Goal: Information Seeking & Learning: Learn about a topic

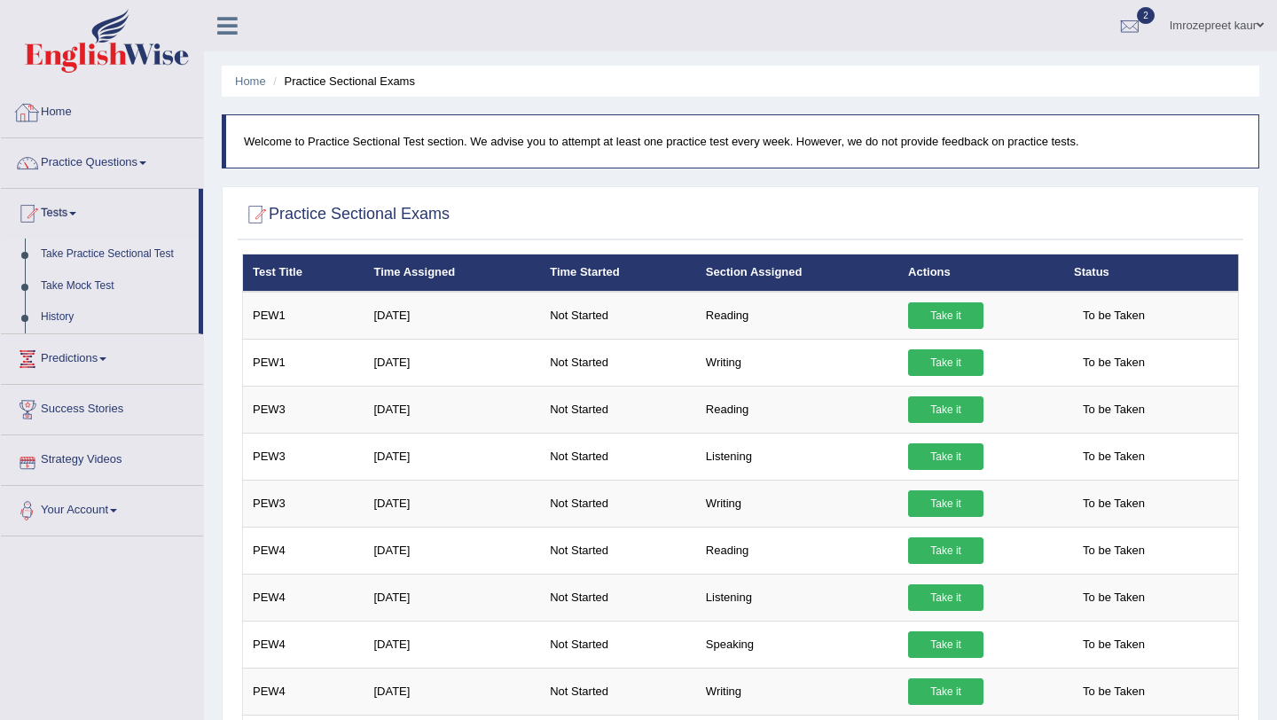
click at [106, 104] on link "Home" at bounding box center [102, 110] width 202 height 44
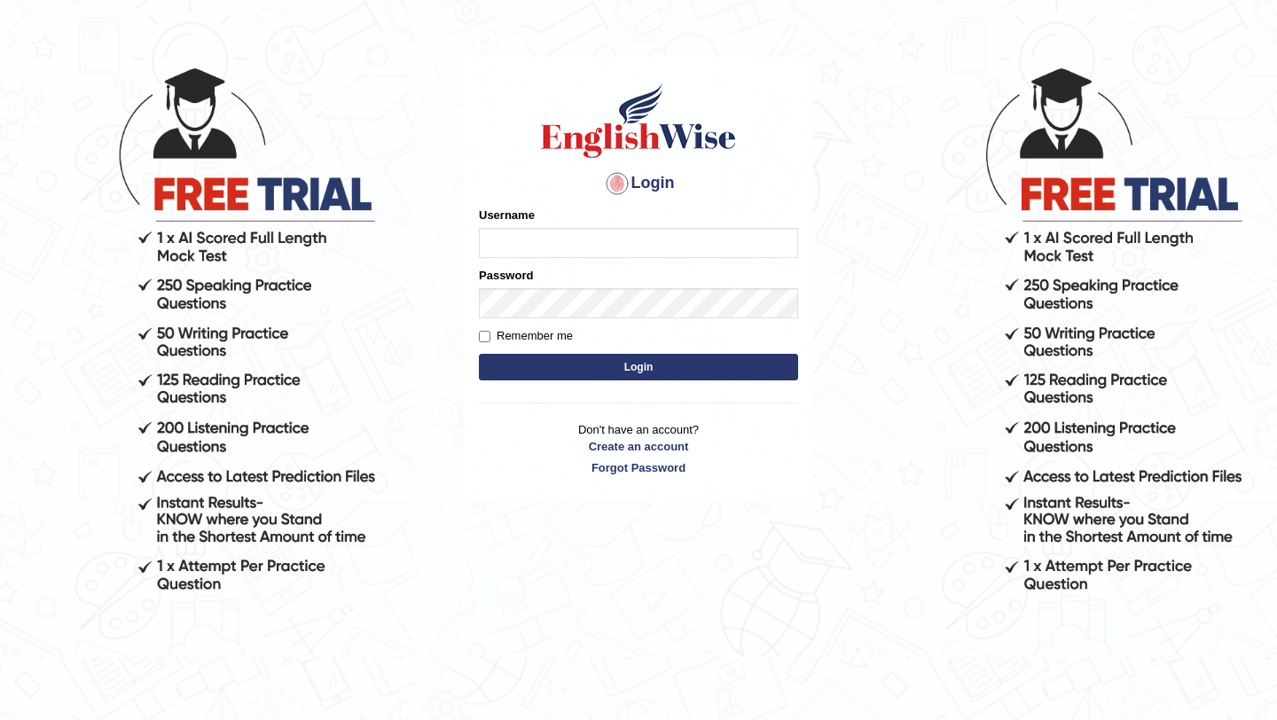
scroll to position [160, 0]
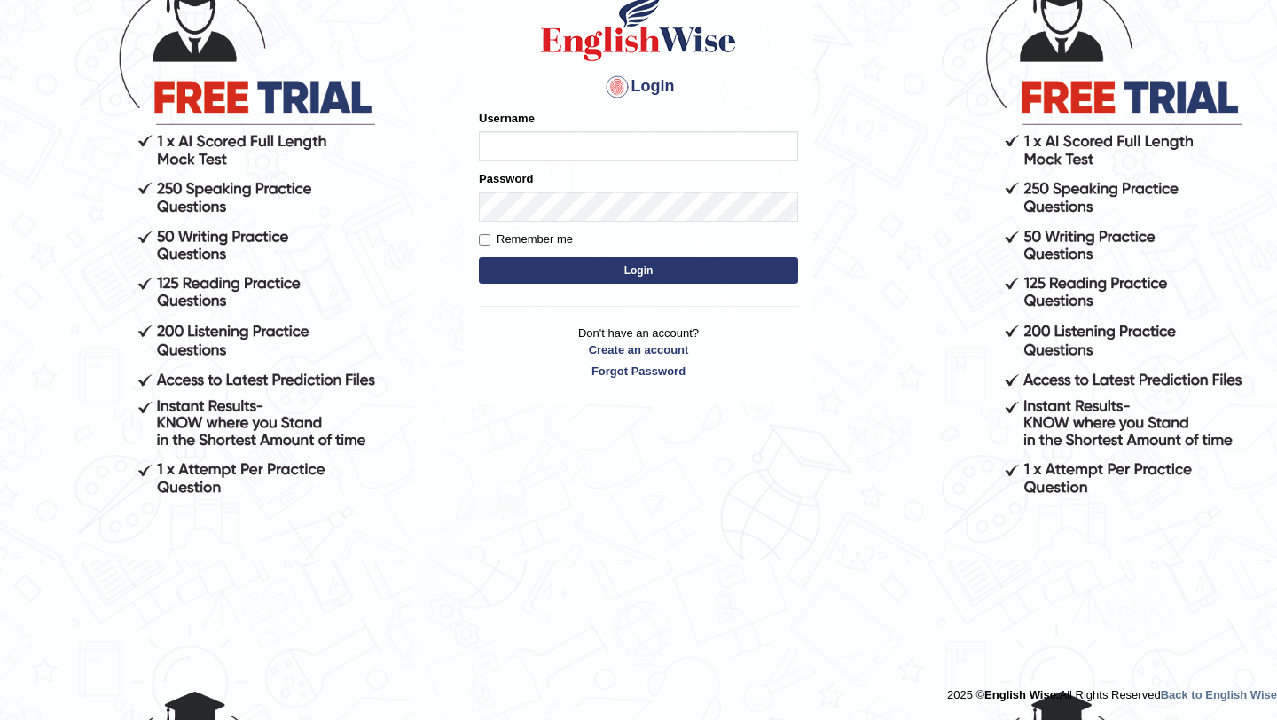
type input "0415313655"
click at [576, 281] on button "Login" at bounding box center [638, 270] width 319 height 27
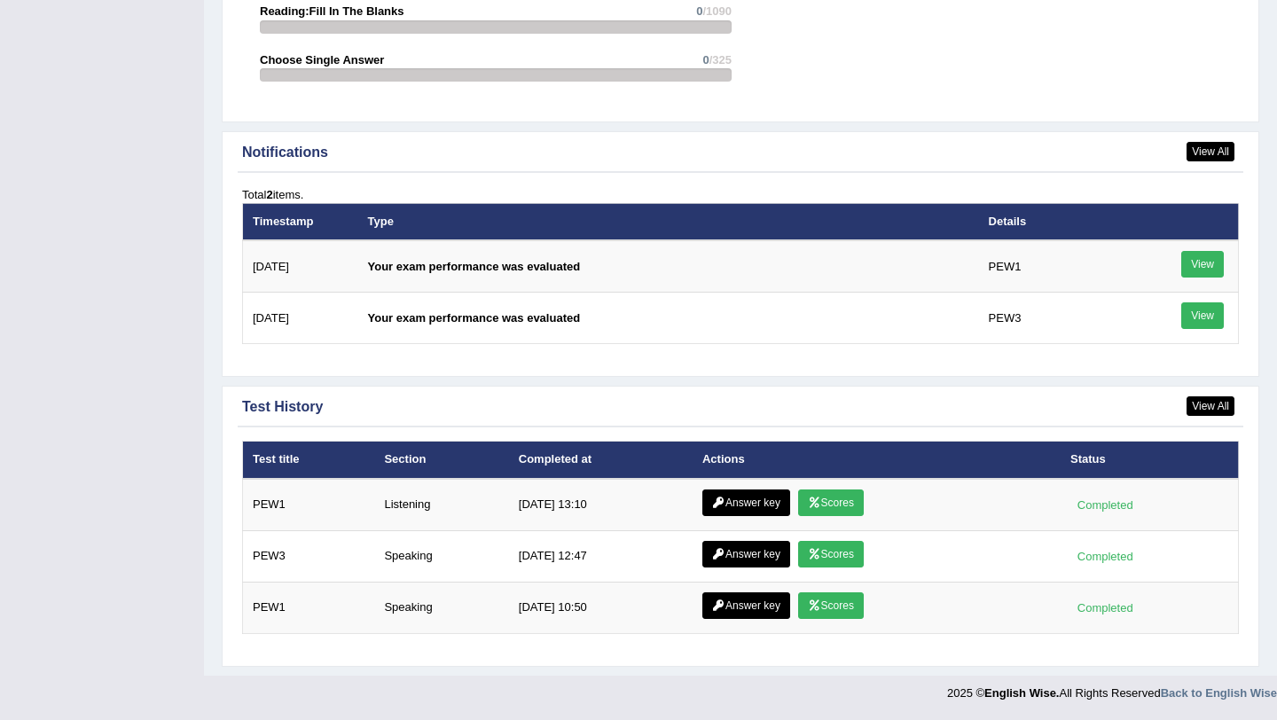
scroll to position [2157, 0]
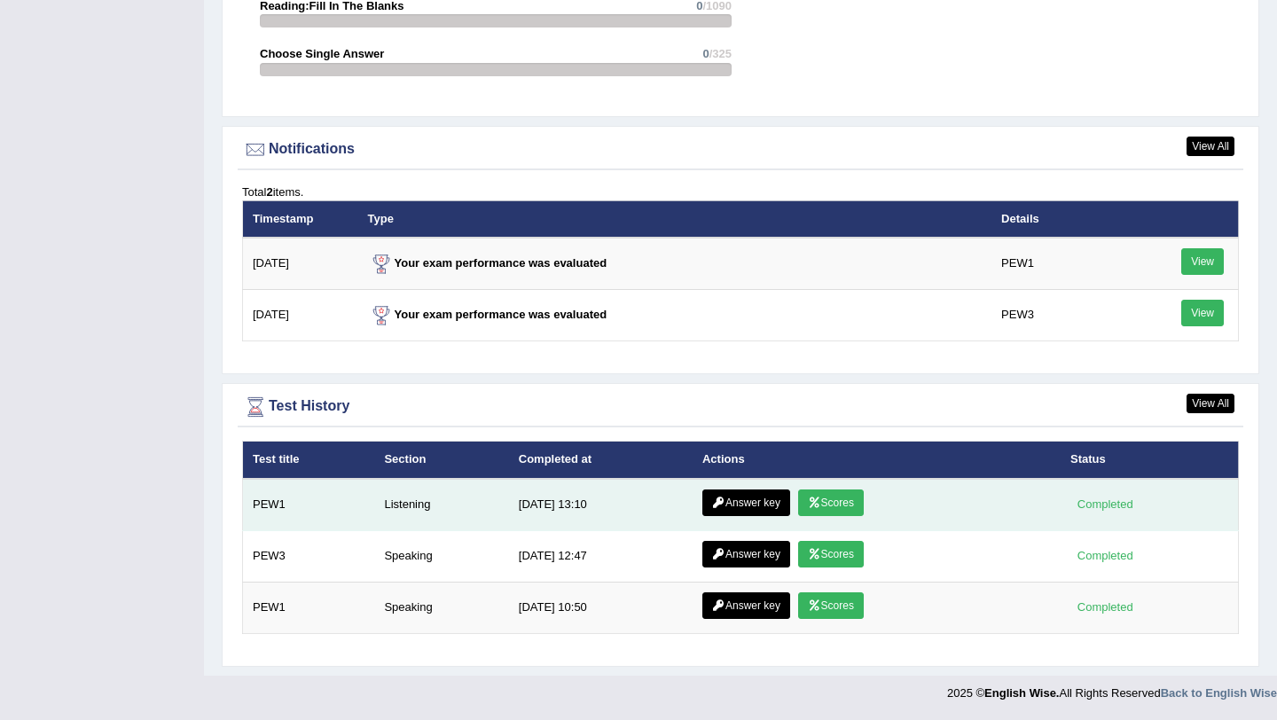
click at [753, 505] on link "Answer key" at bounding box center [746, 503] width 88 height 27
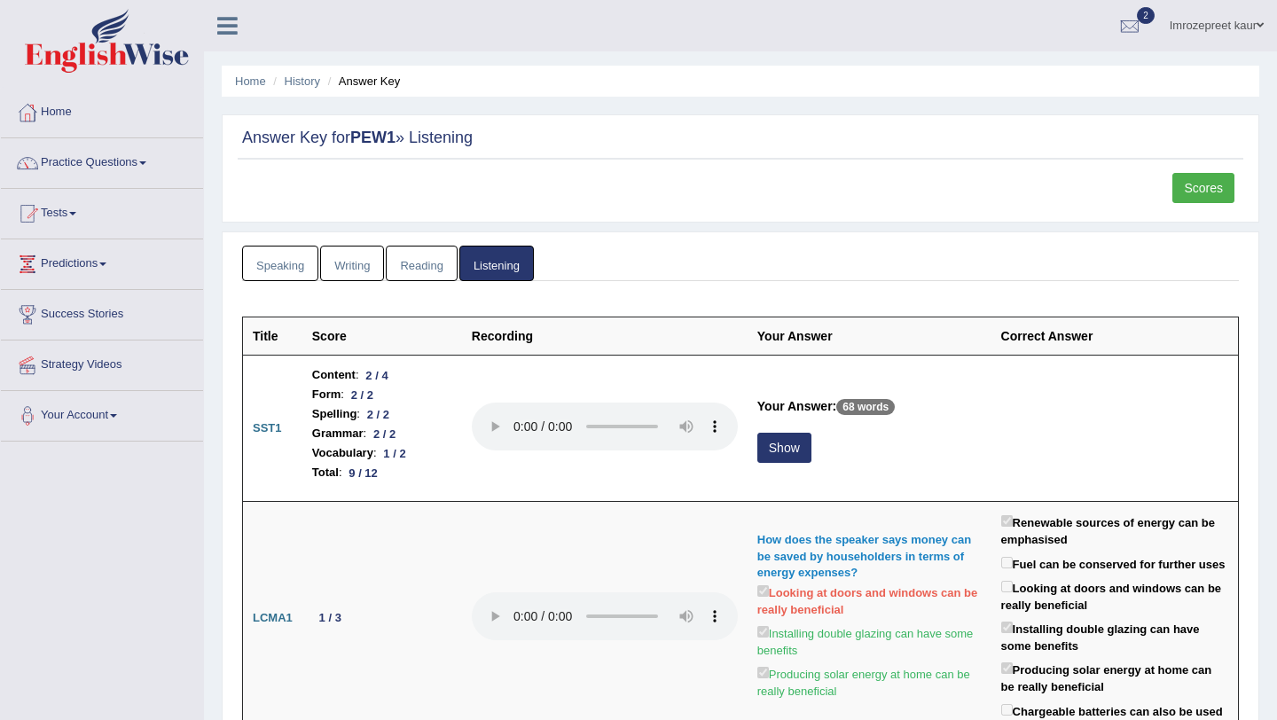
click at [285, 270] on link "Speaking" at bounding box center [280, 264] width 76 height 36
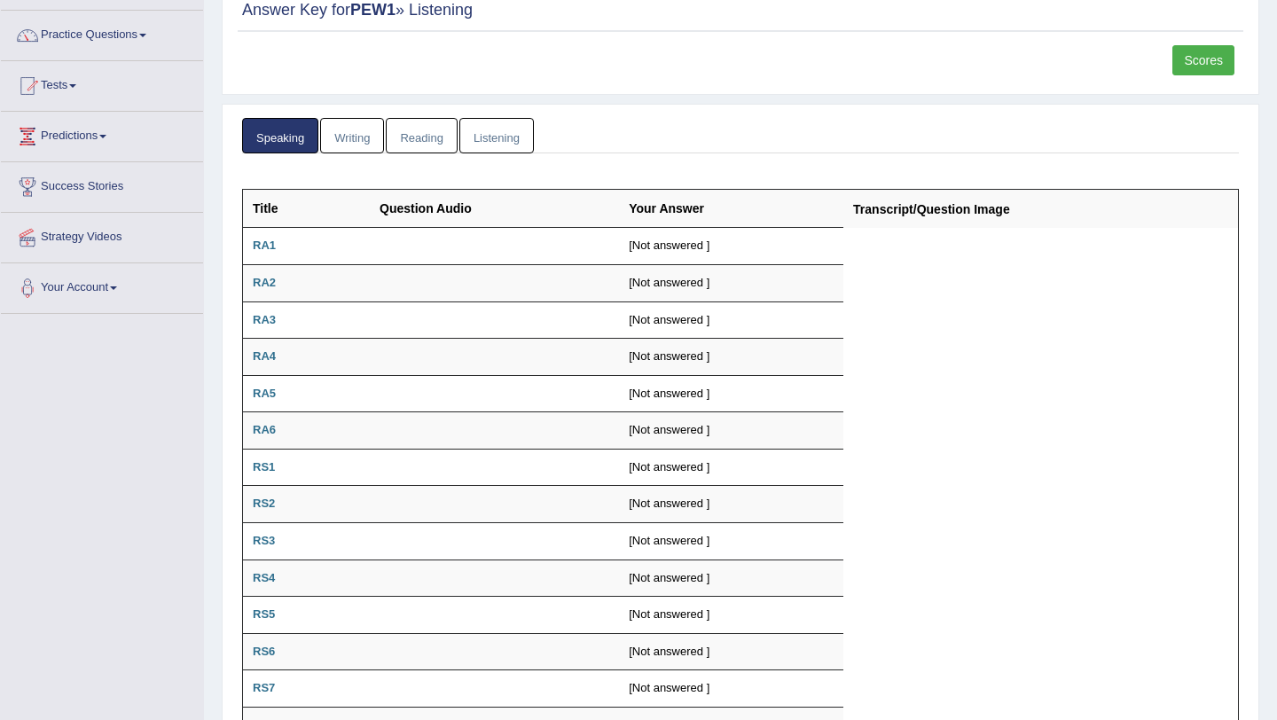
scroll to position [168, 0]
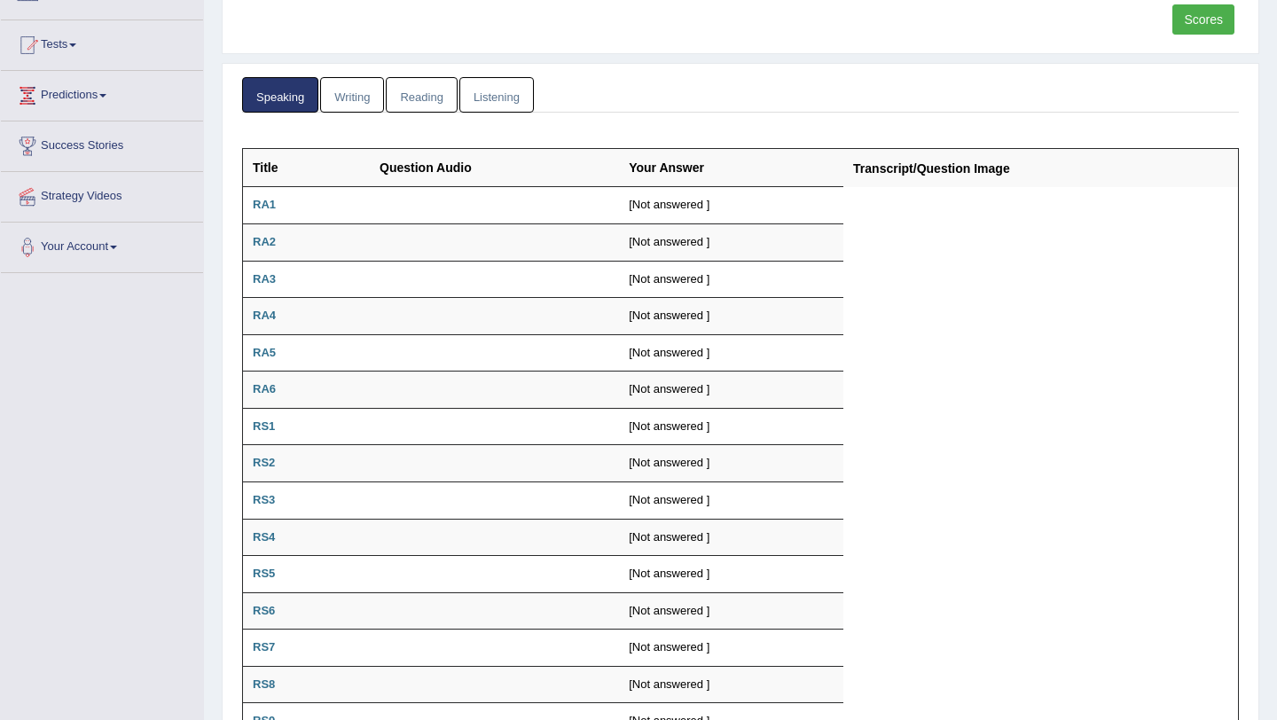
click at [365, 100] on link "Writing" at bounding box center [352, 95] width 64 height 36
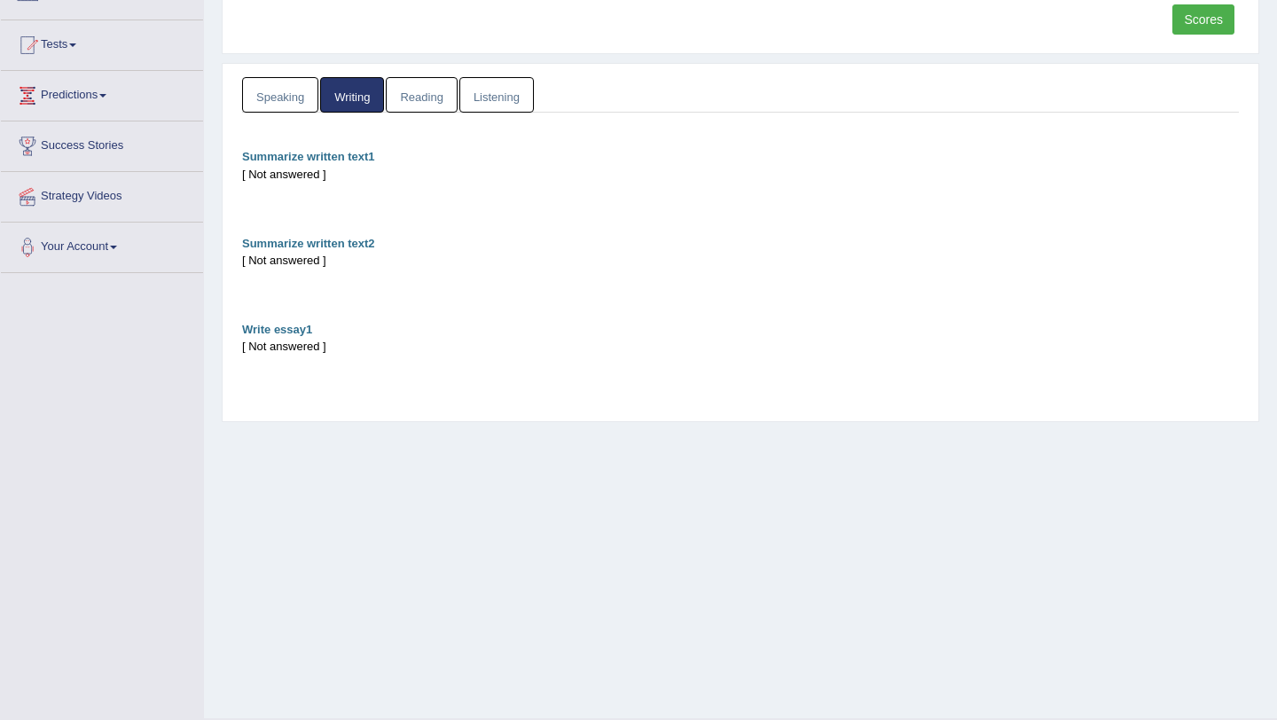
click at [405, 98] on link "Reading" at bounding box center [421, 95] width 71 height 36
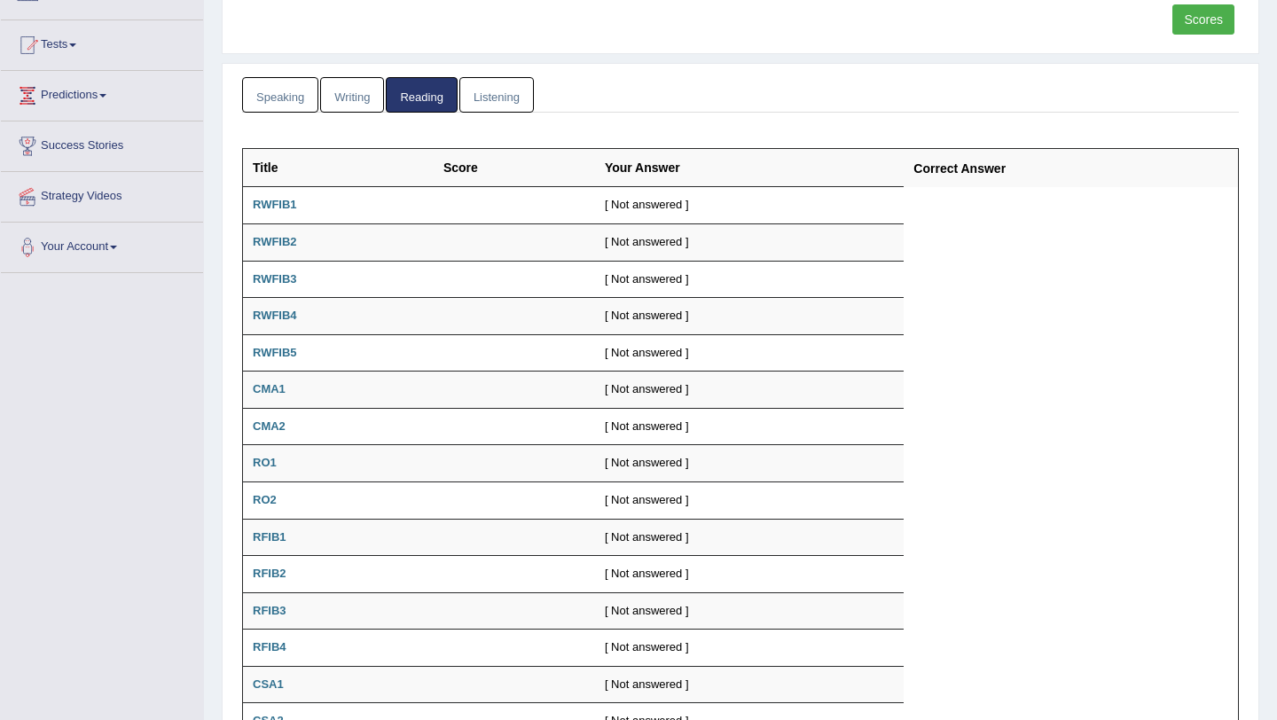
click at [487, 94] on link "Listening" at bounding box center [496, 95] width 74 height 36
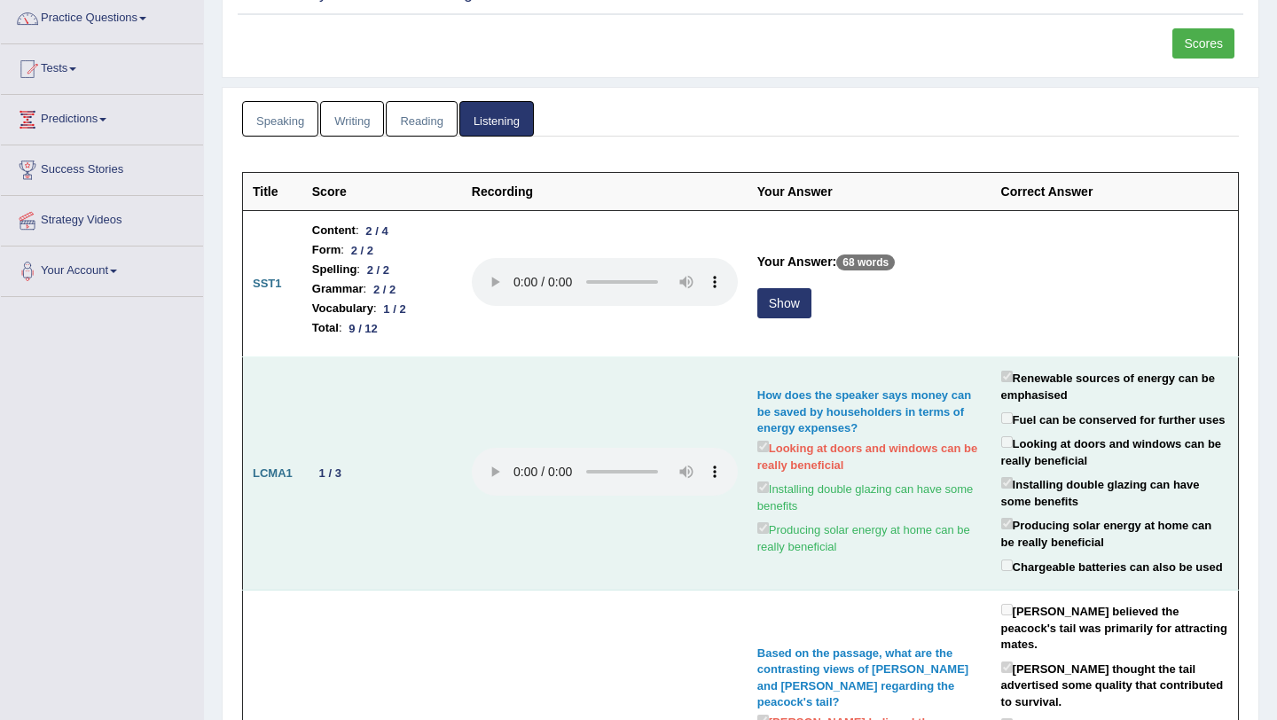
scroll to position [0, 0]
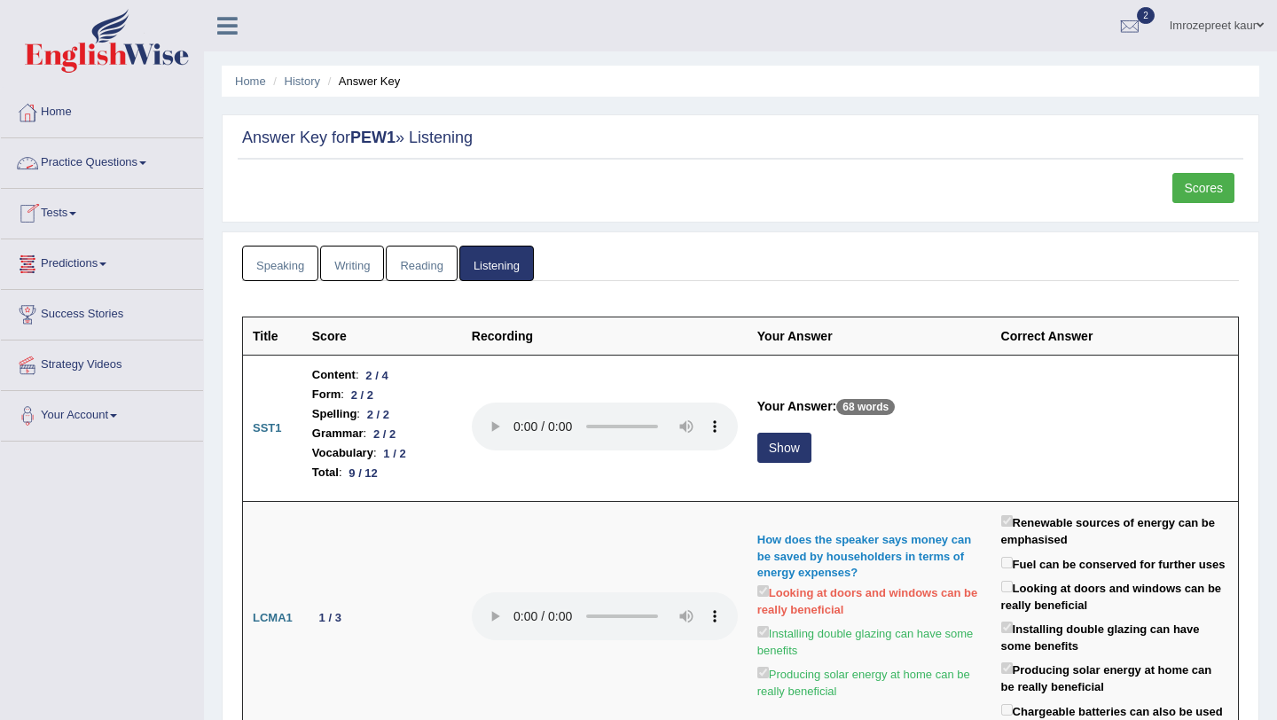
click at [82, 176] on link "Practice Questions" at bounding box center [102, 160] width 202 height 44
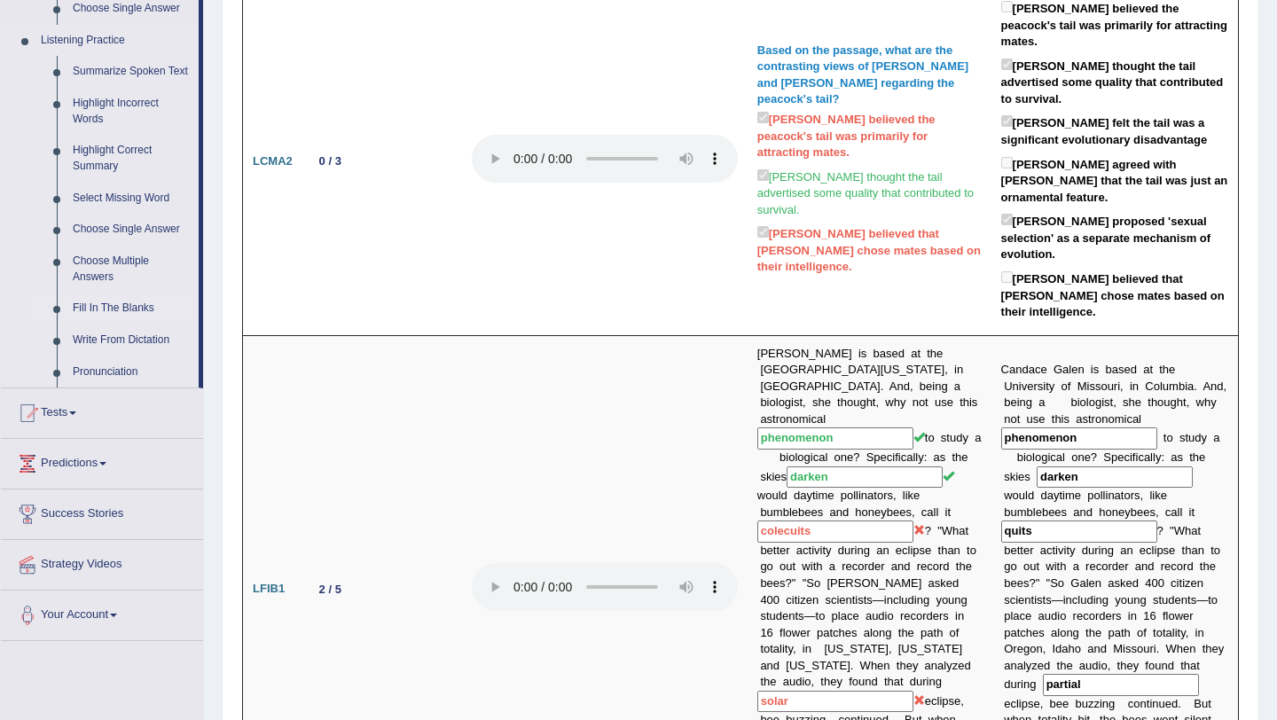
scroll to position [978, 0]
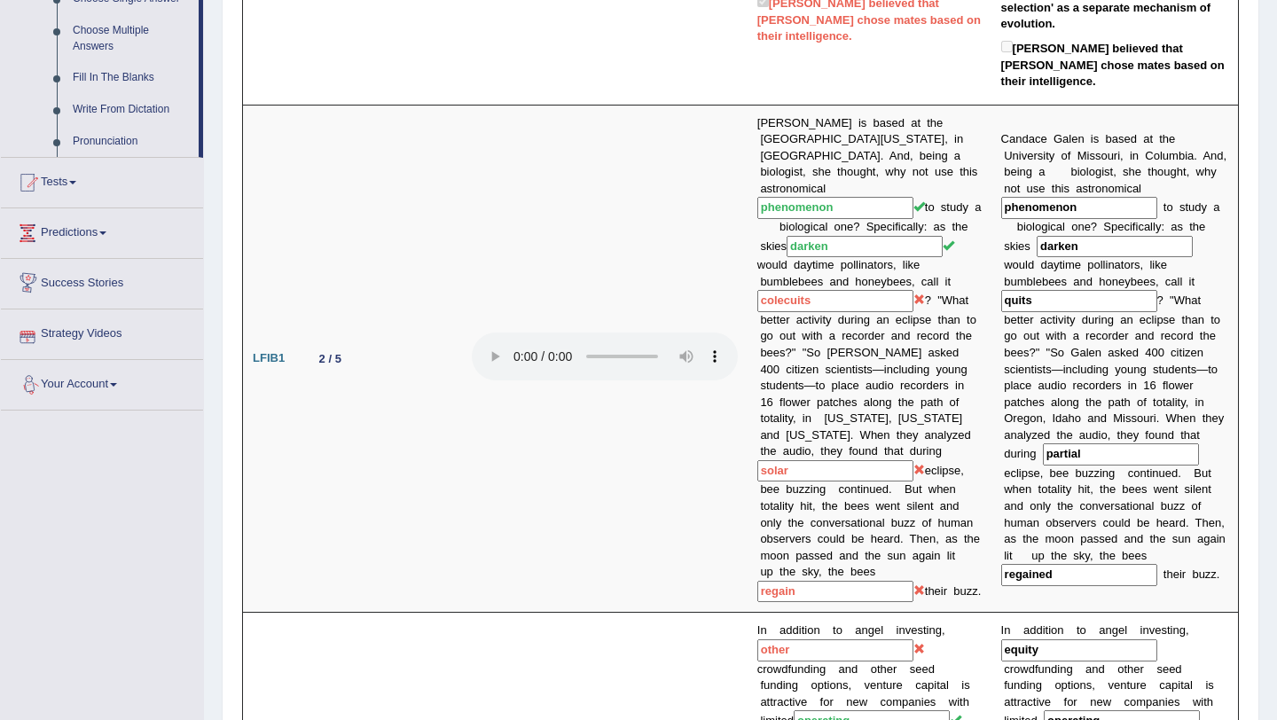
click at [90, 402] on link "Your Account" at bounding box center [102, 382] width 202 height 44
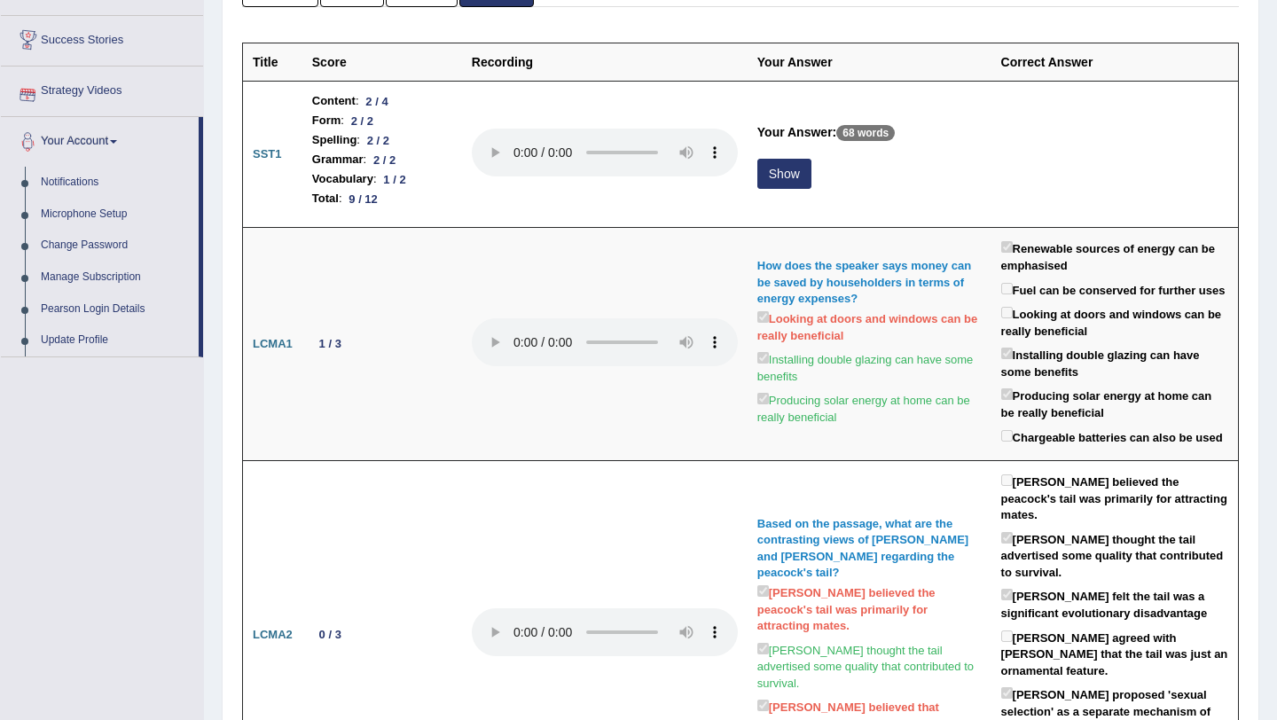
scroll to position [232, 0]
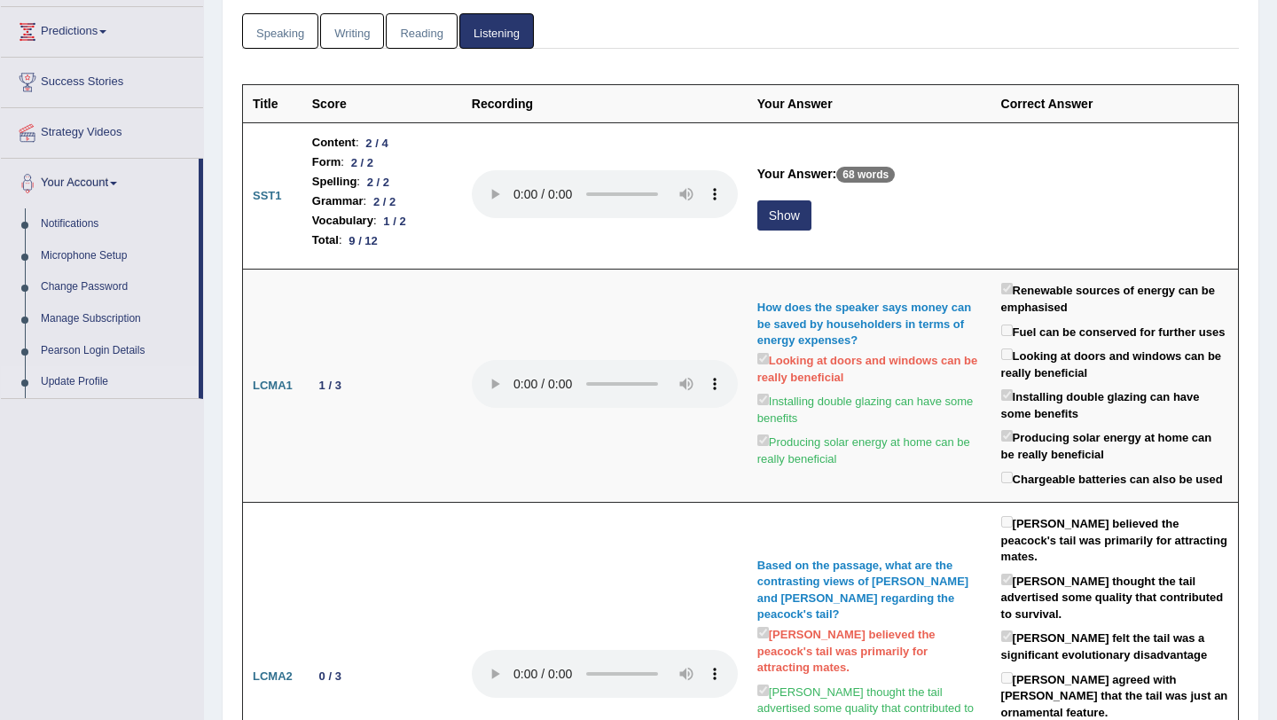
click at [67, 376] on link "Update Profile" at bounding box center [116, 382] width 166 height 32
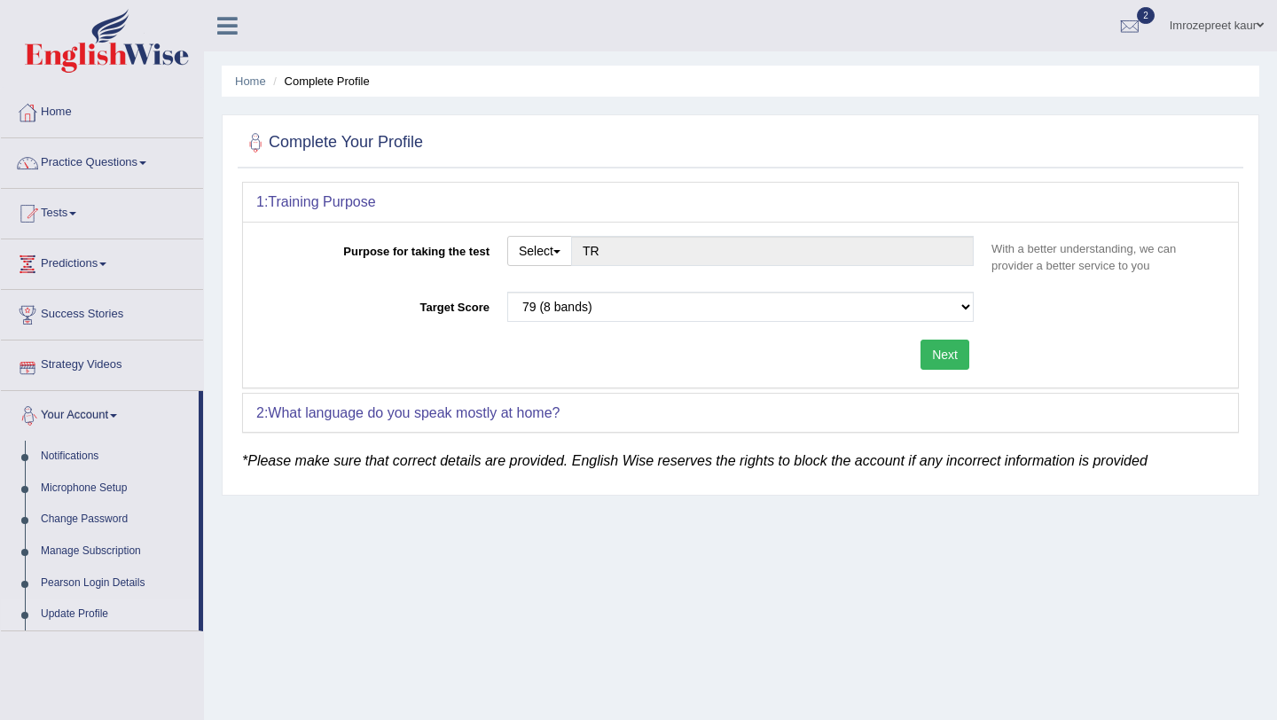
click at [87, 332] on link "Success Stories" at bounding box center [102, 312] width 202 height 44
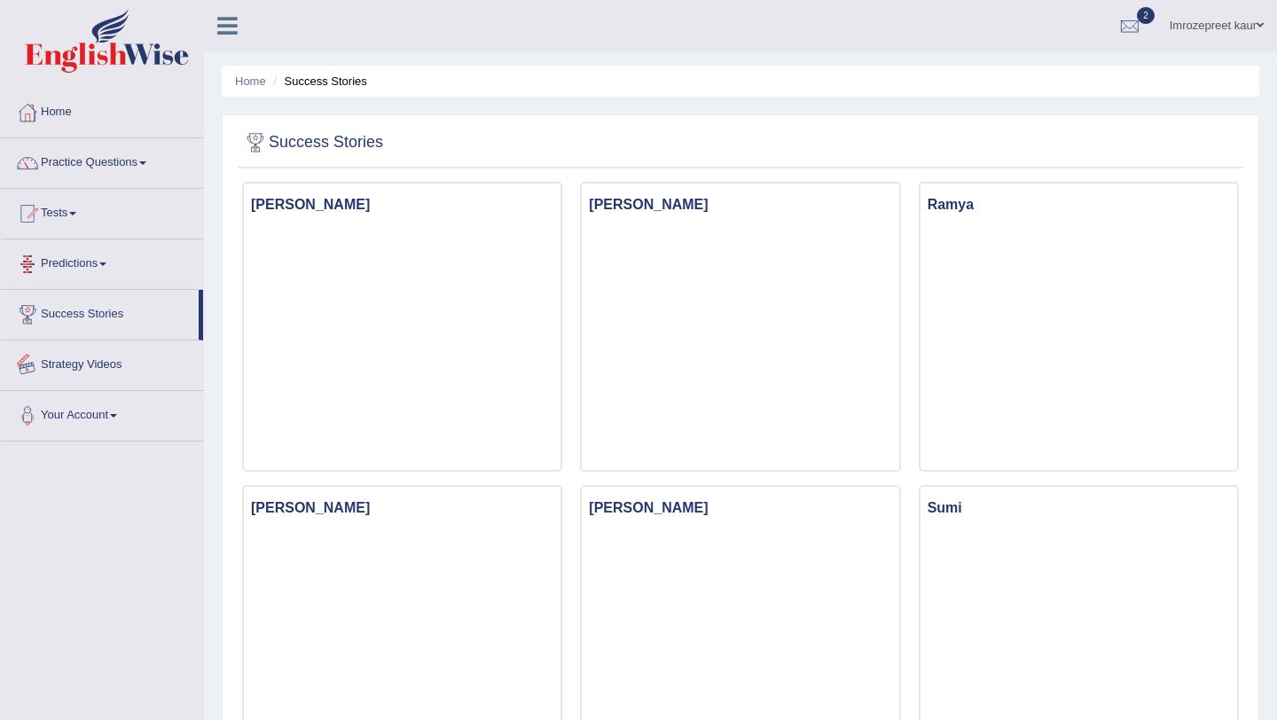
click at [107, 262] on link "Predictions" at bounding box center [102, 261] width 202 height 44
click at [101, 311] on link "Latest Predictions" at bounding box center [116, 305] width 166 height 32
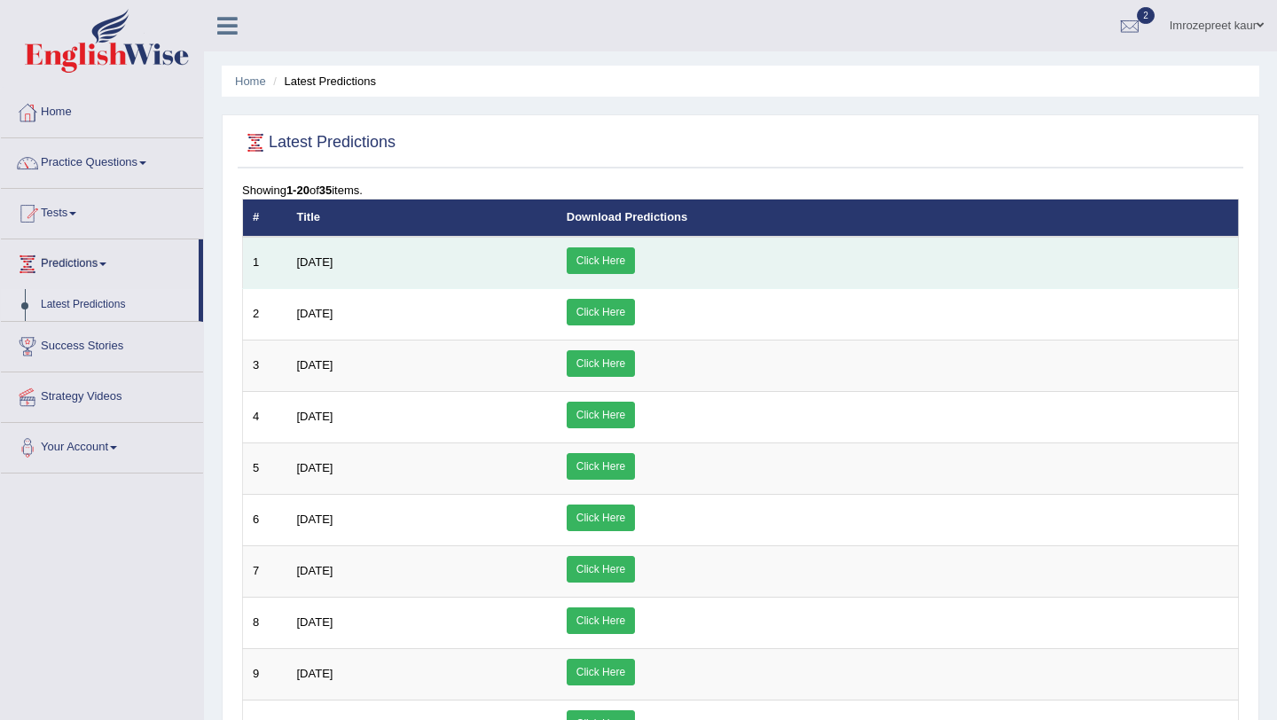
click at [635, 259] on link "Click Here" at bounding box center [601, 260] width 68 height 27
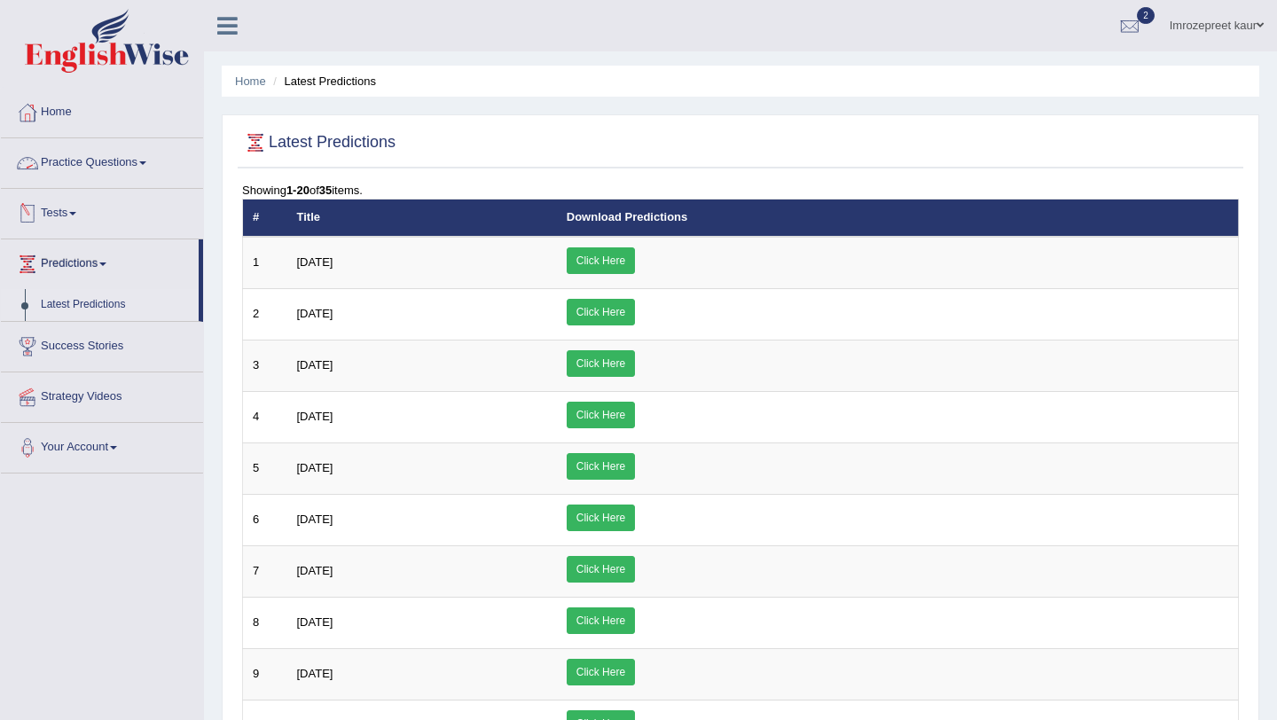
click at [112, 161] on link "Practice Questions" at bounding box center [102, 160] width 202 height 44
